Goal: Navigation & Orientation: Find specific page/section

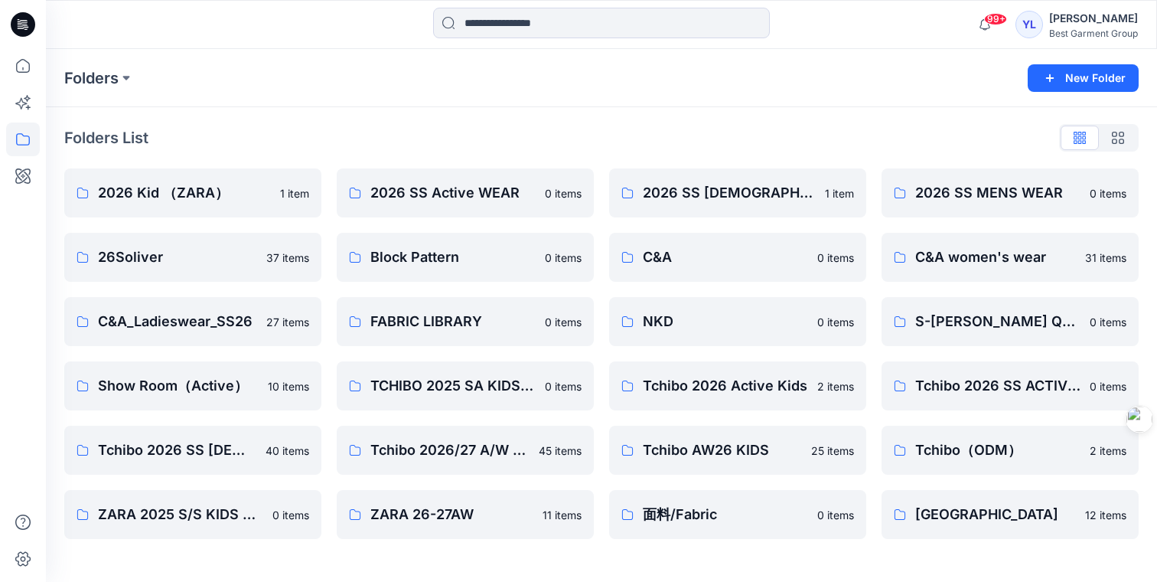
drag, startPoint x: 711, startPoint y: 513, endPoint x: 705, endPoint y: 499, distance: 15.1
click at [711, 513] on p "面料/Fabric" at bounding box center [725, 514] width 165 height 21
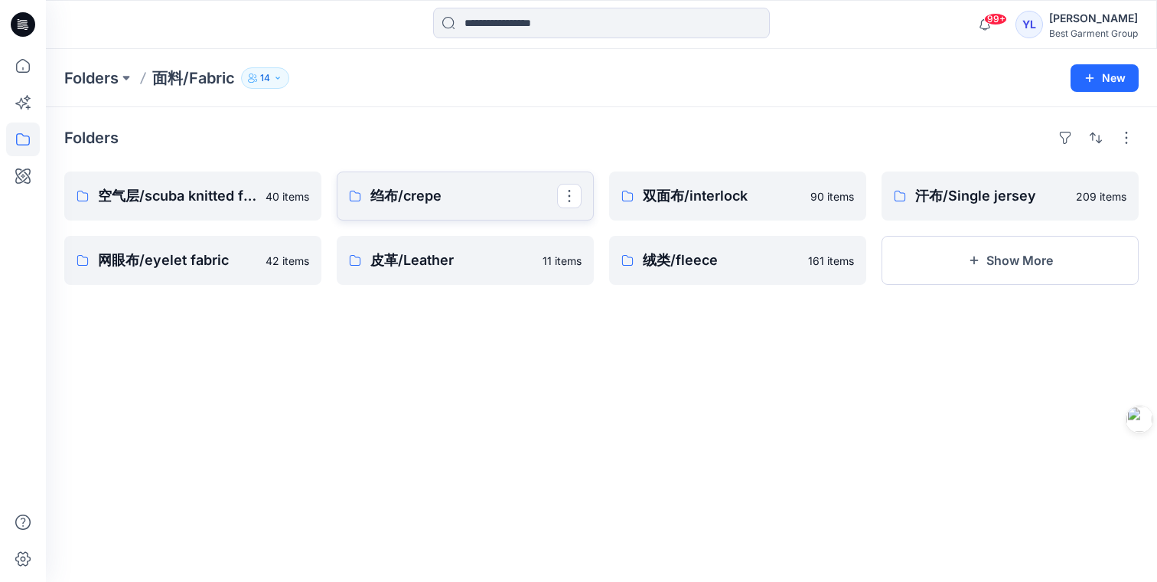
click at [440, 200] on p "绉布/crepe" at bounding box center [463, 195] width 187 height 21
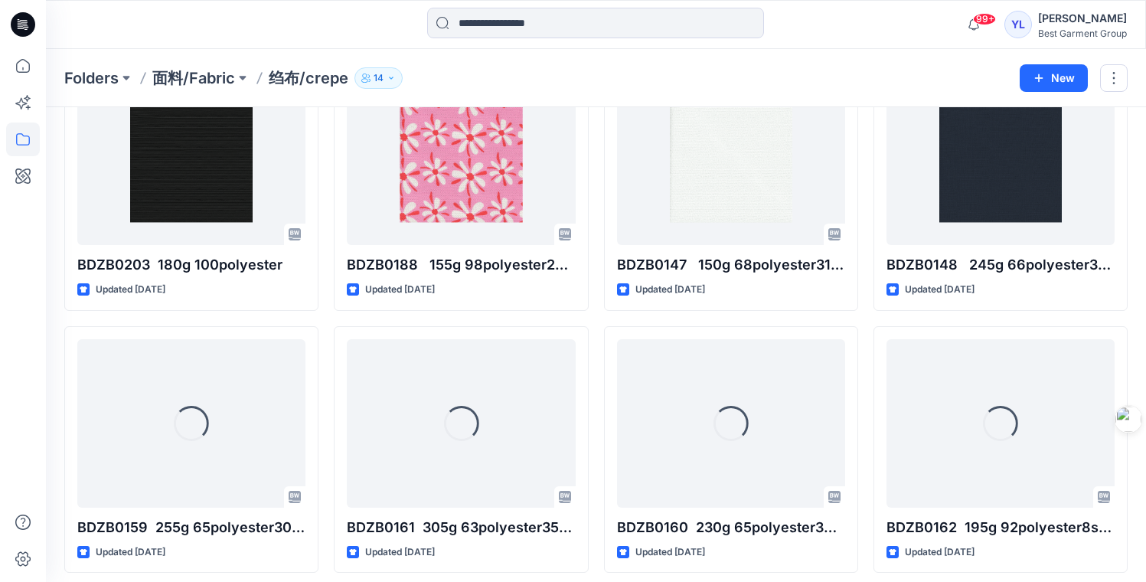
scroll to position [769, 0]
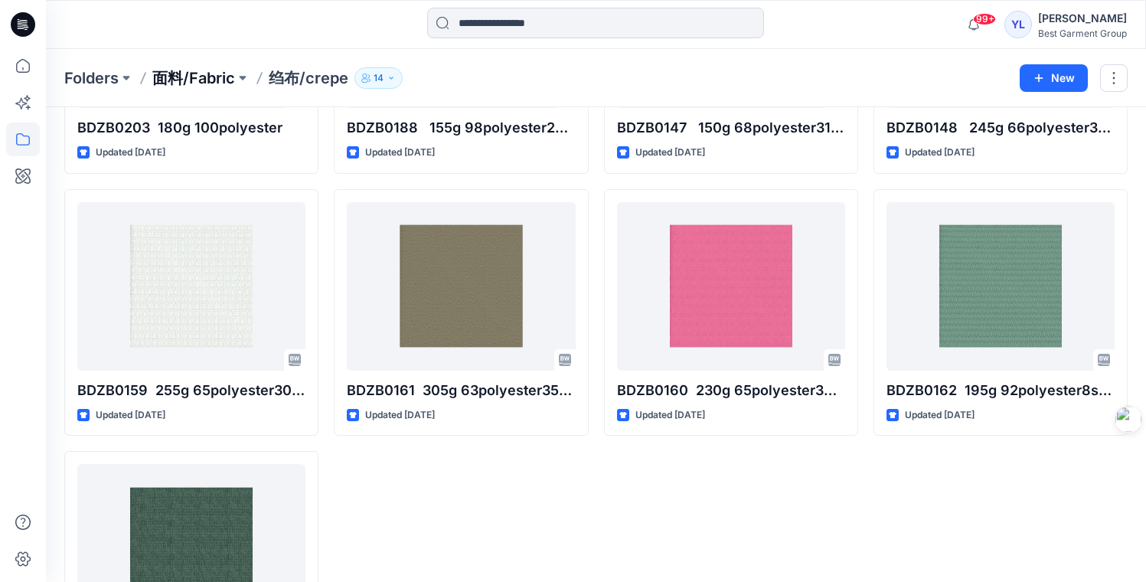
click at [225, 77] on p "面料/Fabric" at bounding box center [193, 77] width 83 height 21
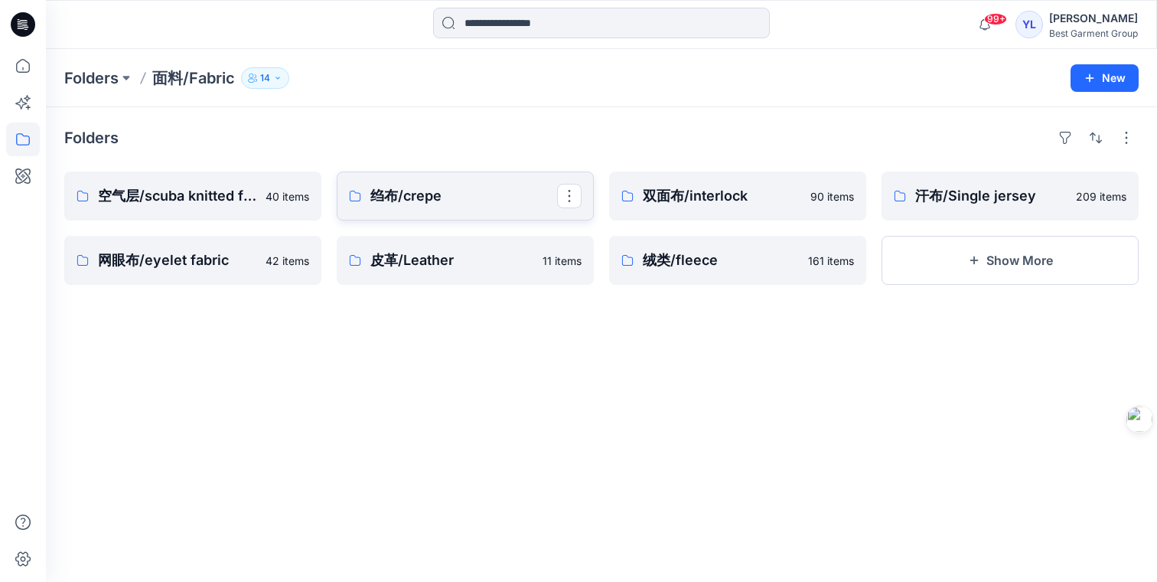
click at [449, 200] on p "绉布/crepe" at bounding box center [463, 195] width 187 height 21
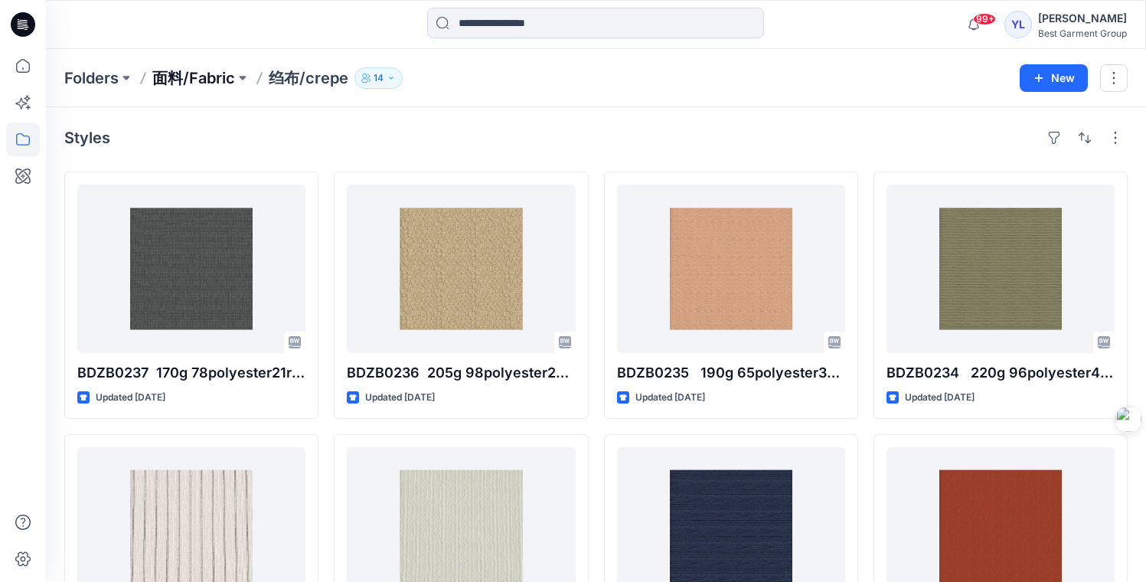
click at [188, 73] on p "面料/Fabric" at bounding box center [193, 77] width 83 height 21
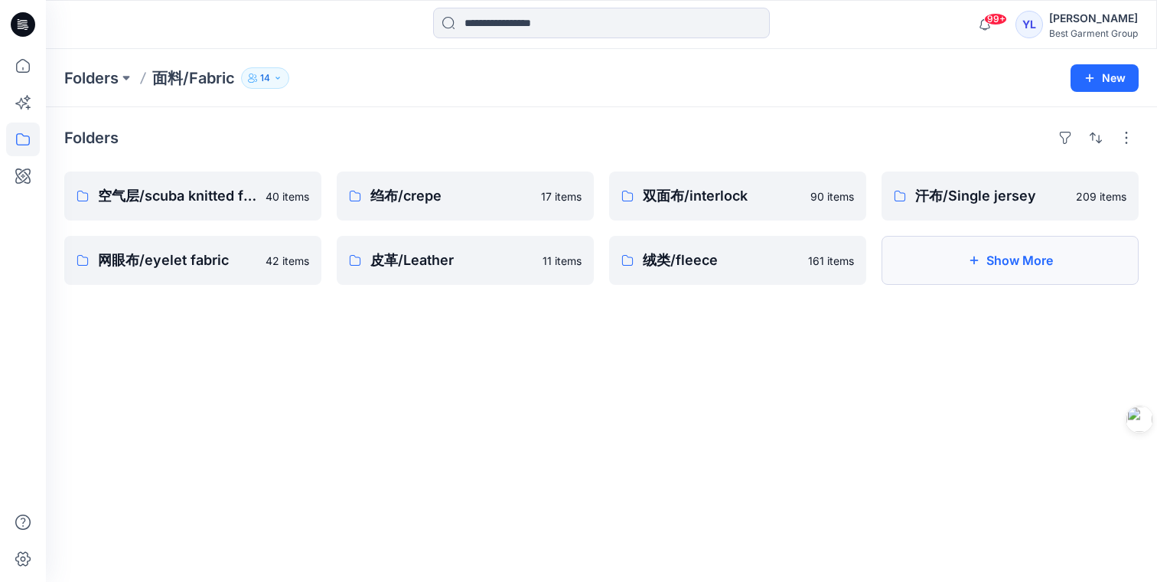
click at [1009, 265] on button "Show More" at bounding box center [1010, 260] width 257 height 49
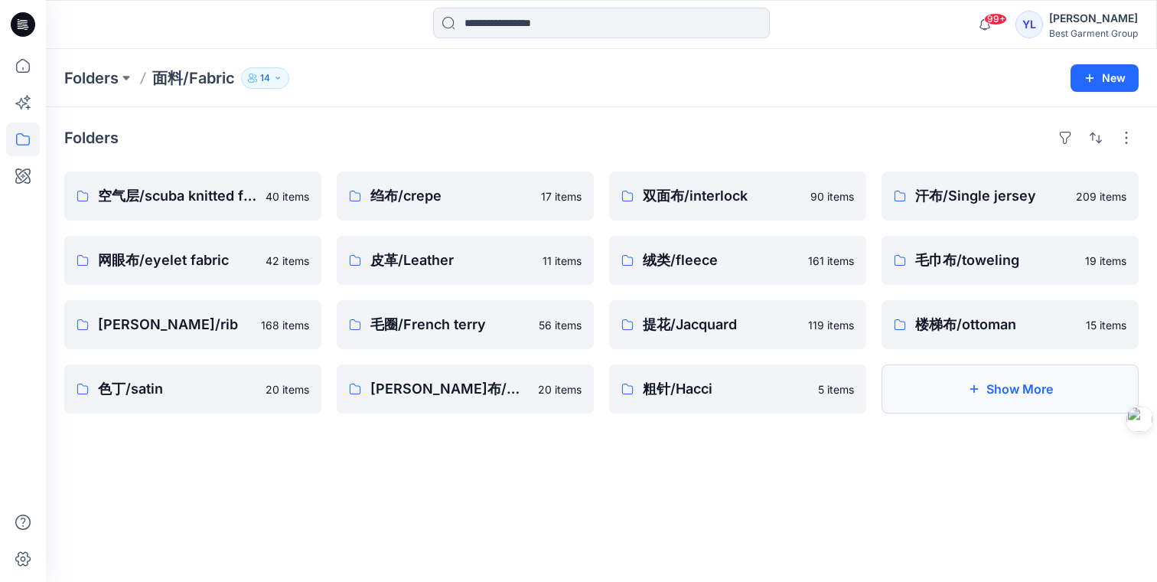
click at [1006, 390] on button "Show More" at bounding box center [1010, 388] width 257 height 49
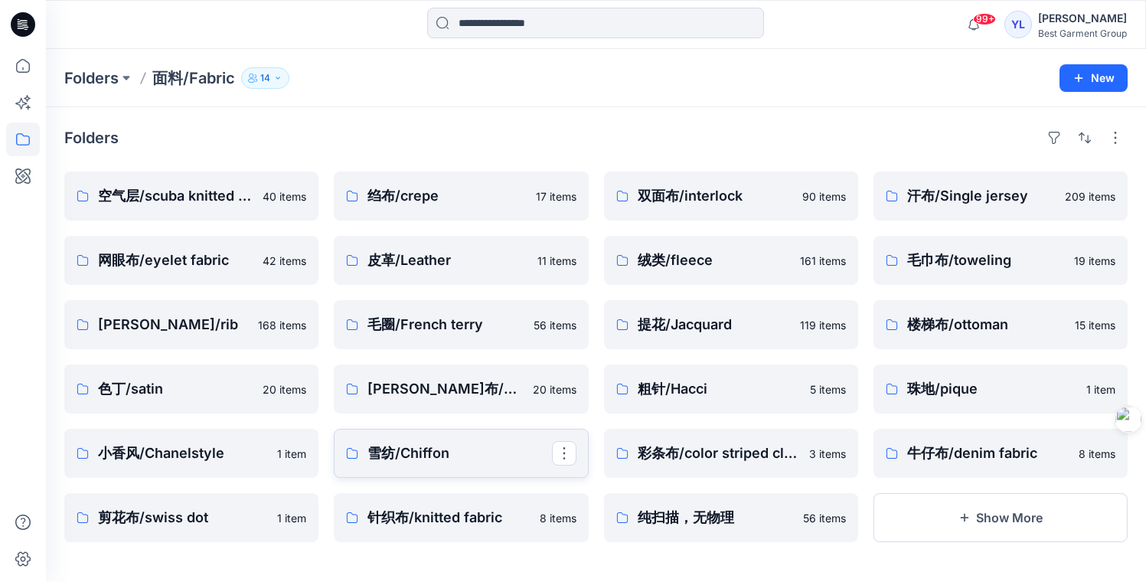
click at [468, 459] on p "雪纺/Chiffon" at bounding box center [459, 452] width 184 height 21
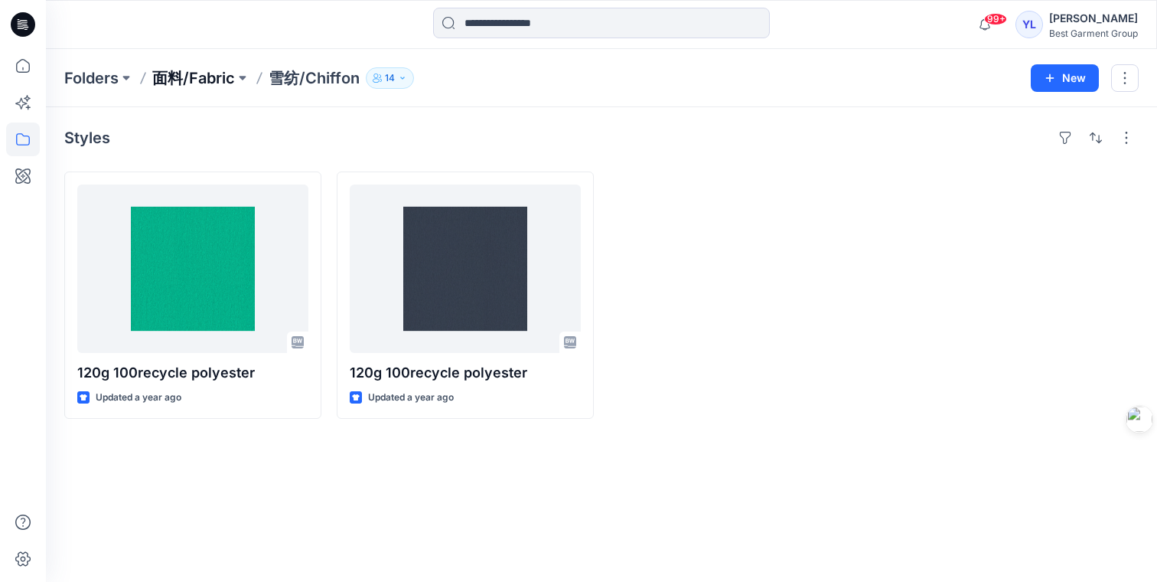
click at [207, 77] on p "面料/Fabric" at bounding box center [193, 77] width 83 height 21
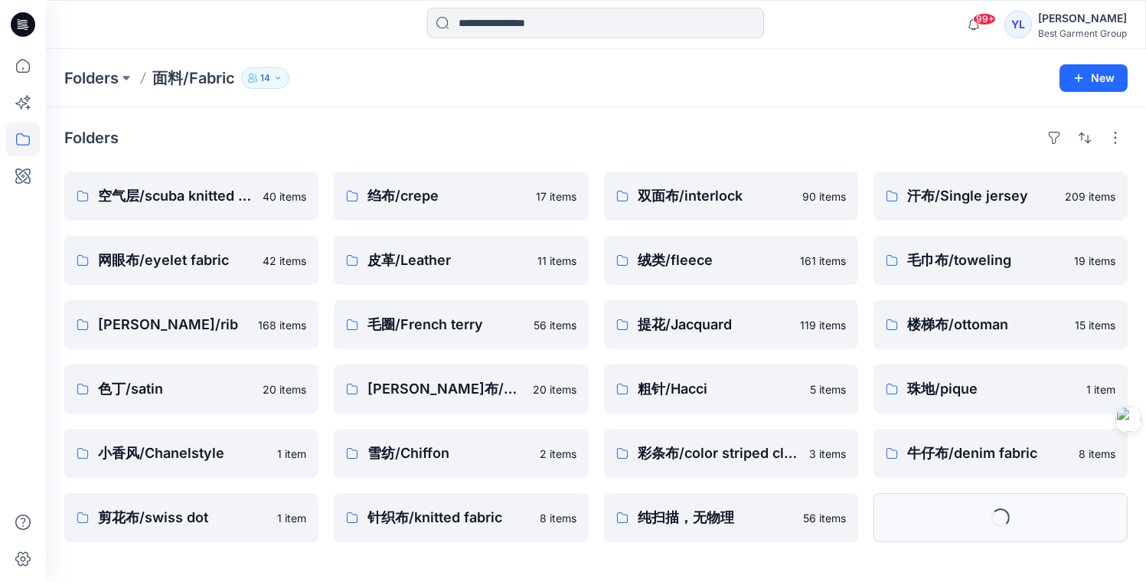
click at [1029, 512] on button "Loading..." at bounding box center [1000, 517] width 254 height 49
click at [987, 519] on button "Show More" at bounding box center [1000, 517] width 254 height 49
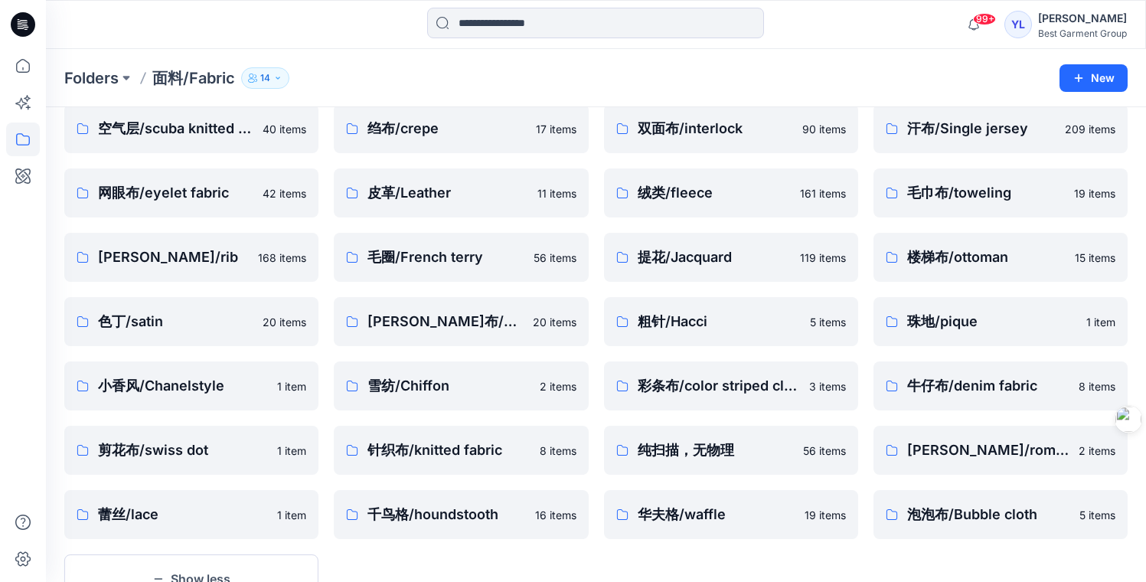
scroll to position [70, 0]
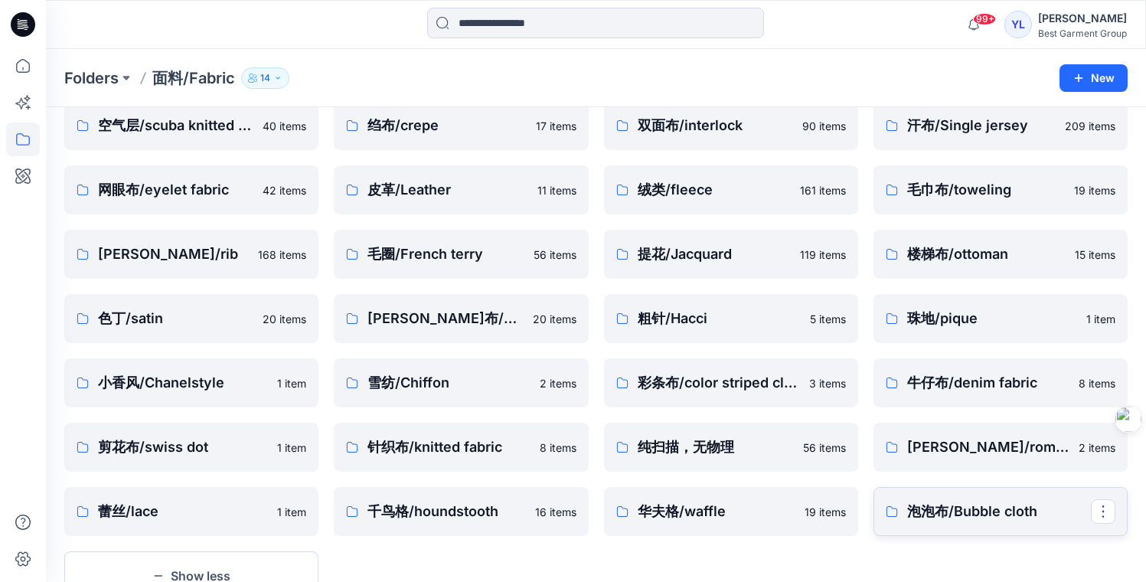
click at [975, 511] on p "泡泡布/Bubble cloth" at bounding box center [999, 511] width 184 height 21
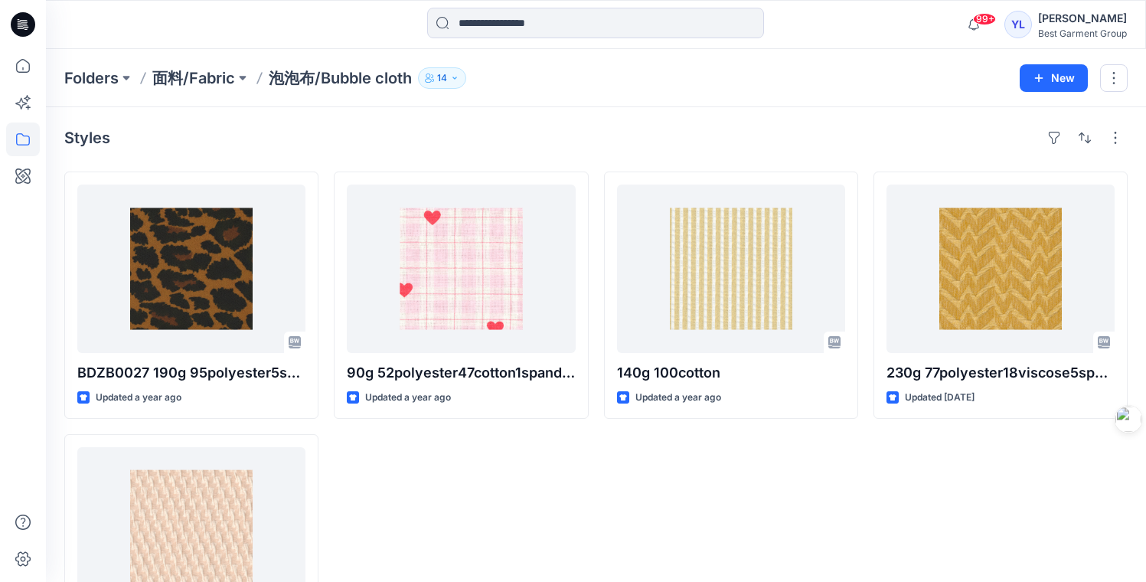
scroll to position [3, 0]
